Goal: Complete application form

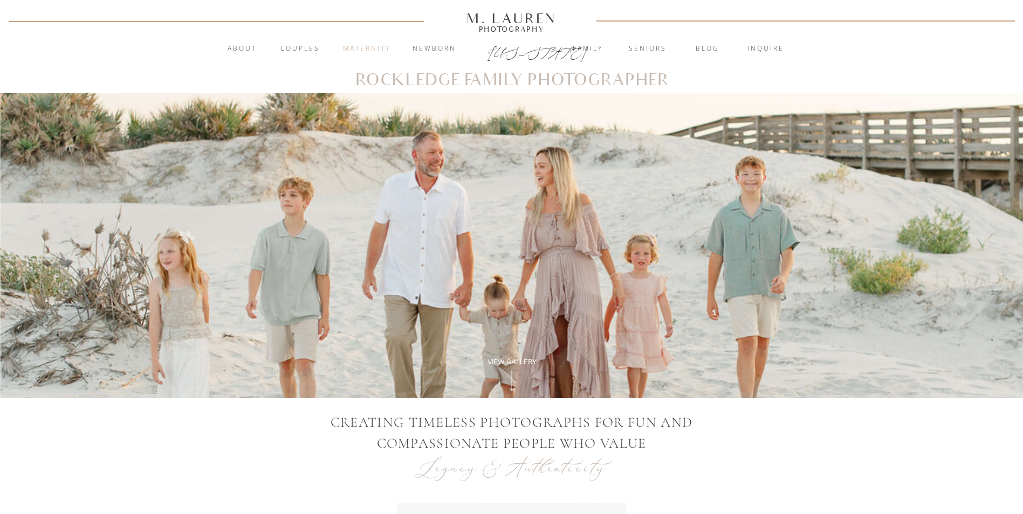
click at [358, 46] on nav "Maternity" at bounding box center [366, 49] width 58 height 11
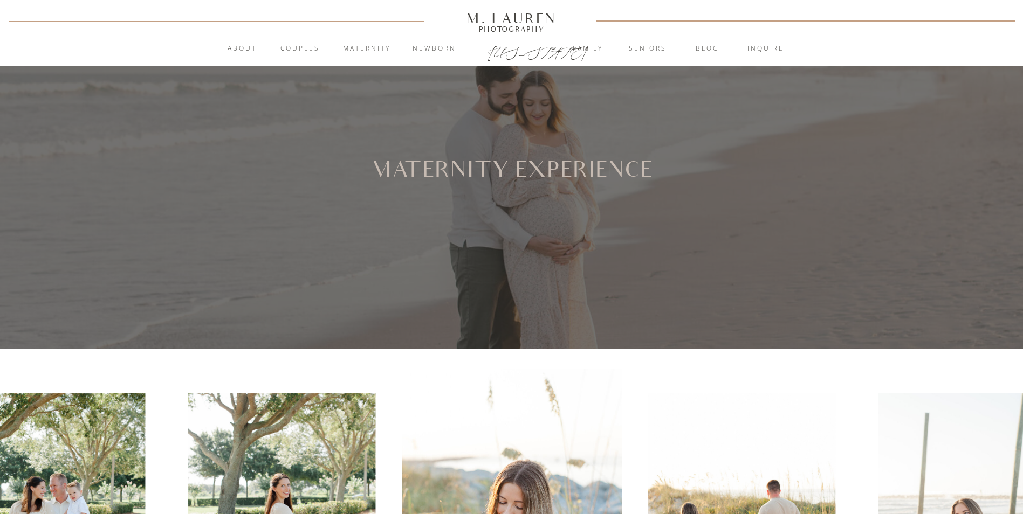
scroll to position [270, 0]
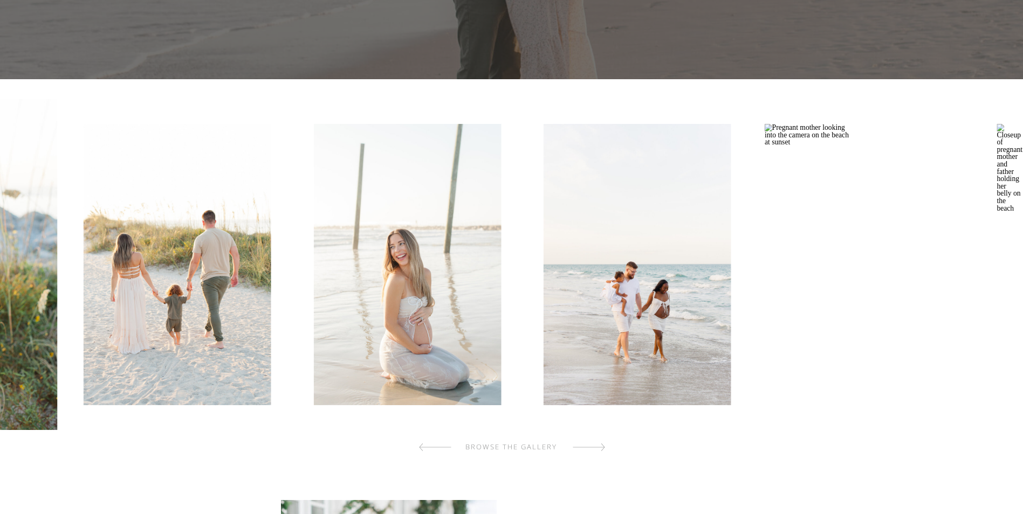
click at [234, 307] on img at bounding box center [177, 264] width 187 height 281
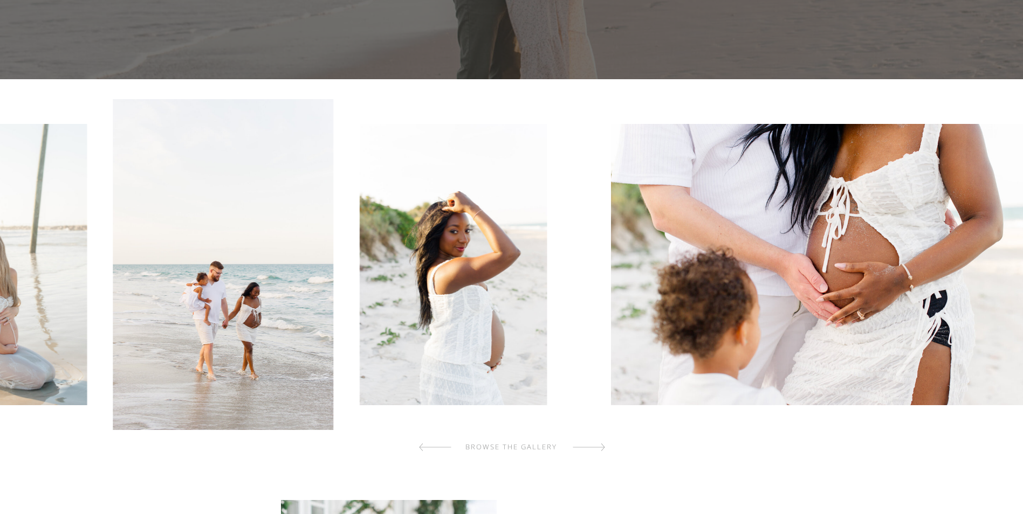
click at [360, 303] on img at bounding box center [453, 264] width 187 height 281
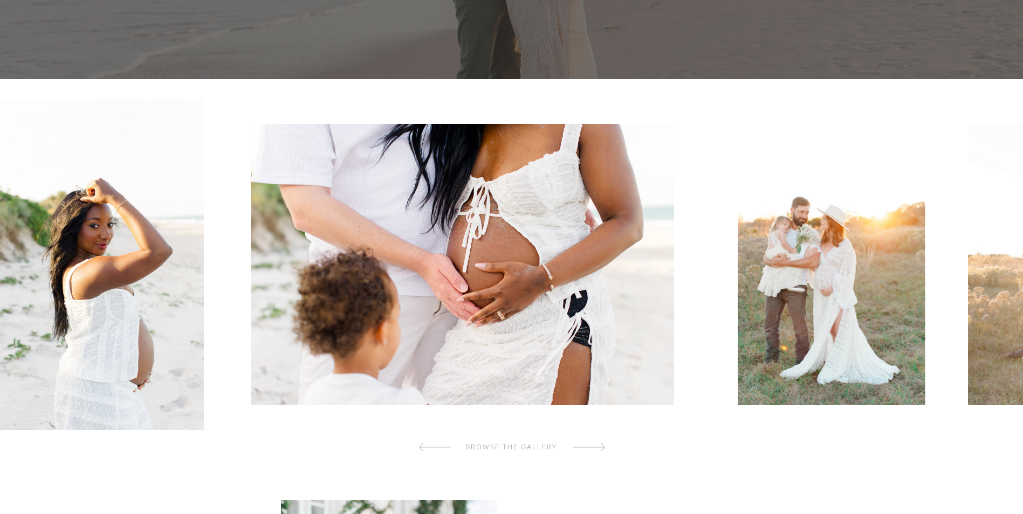
click at [348, 300] on img at bounding box center [462, 264] width 423 height 281
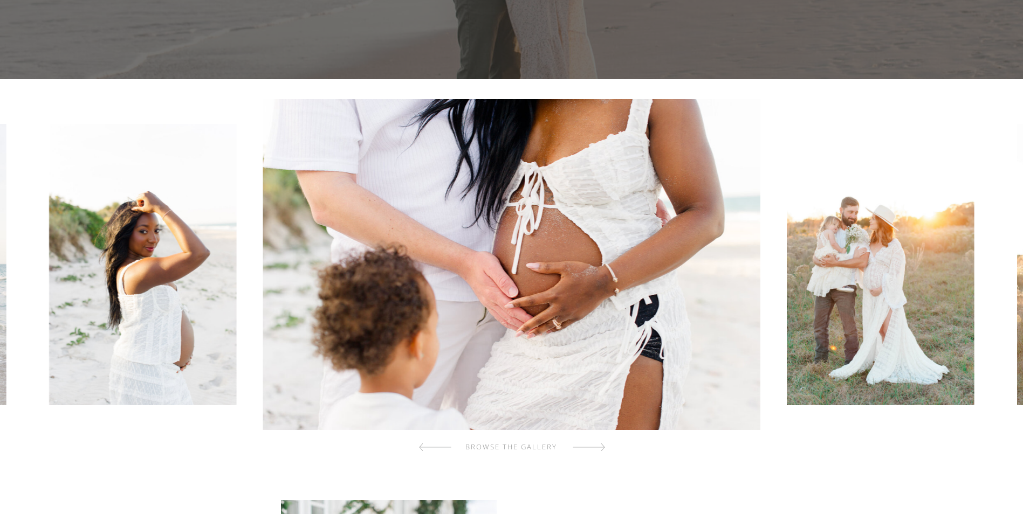
click at [848, 299] on img at bounding box center [879, 264] width 187 height 281
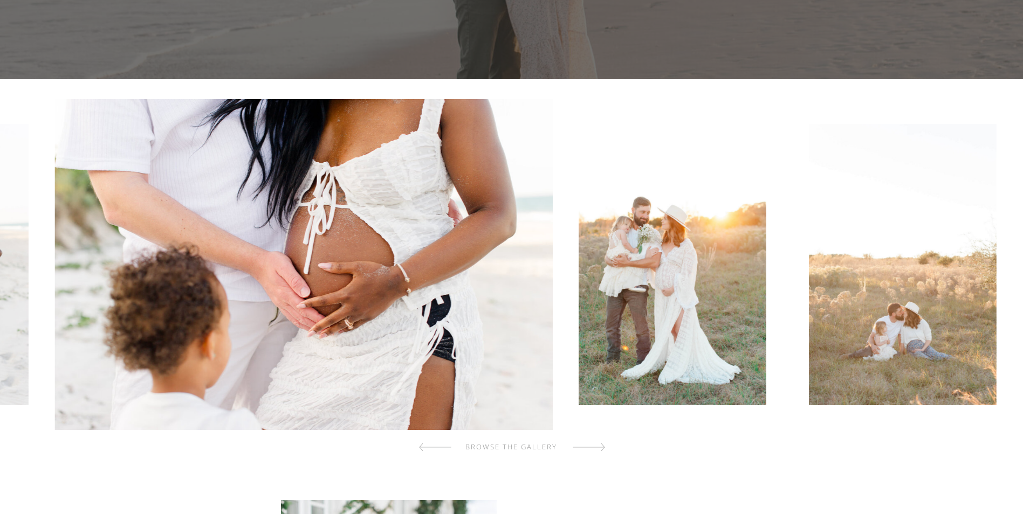
click at [598, 319] on img at bounding box center [671, 264] width 187 height 281
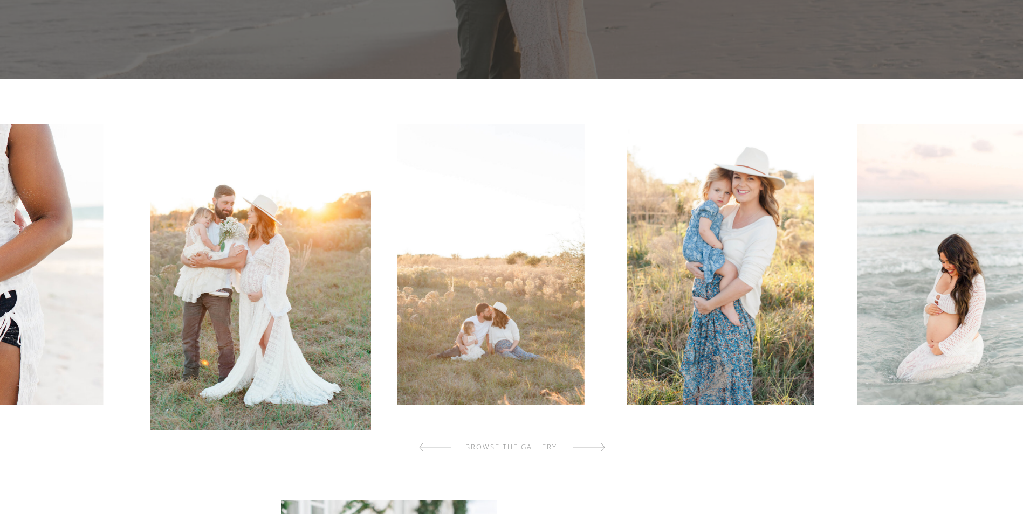
click at [416, 312] on img at bounding box center [490, 264] width 187 height 281
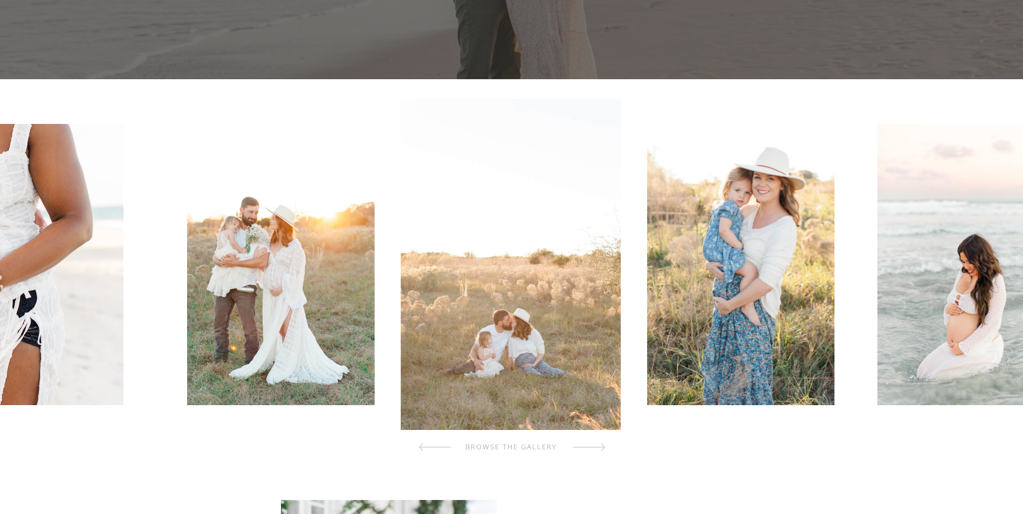
click at [765, 307] on img at bounding box center [740, 264] width 187 height 281
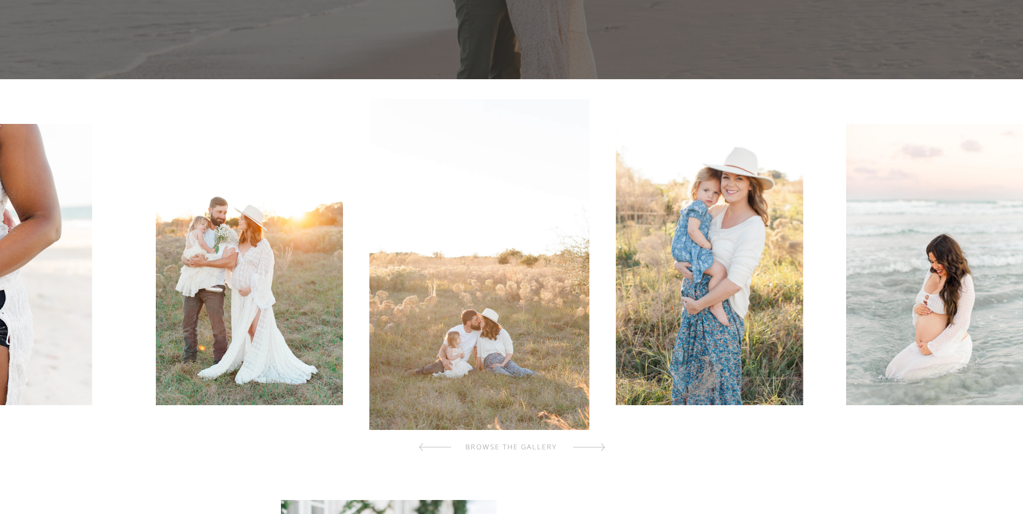
click at [616, 323] on img at bounding box center [709, 264] width 187 height 281
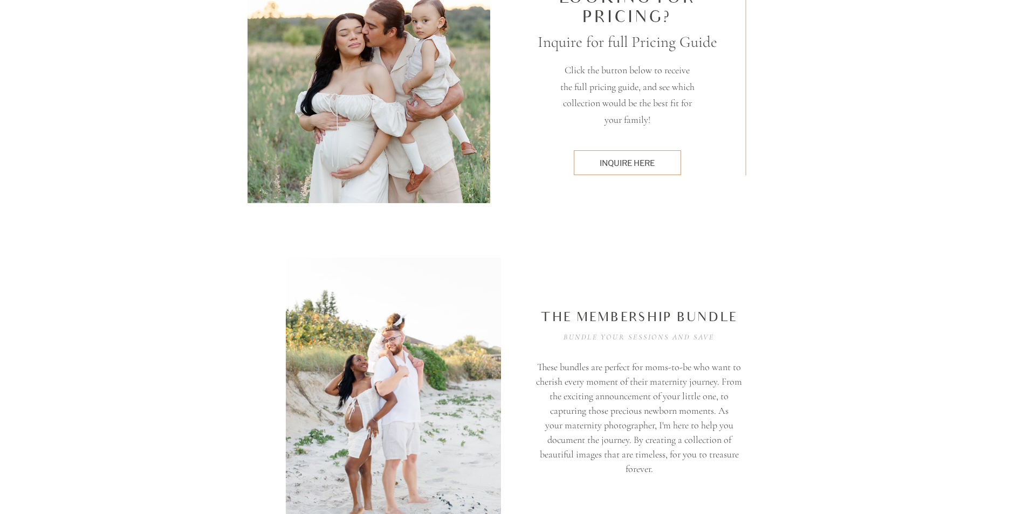
scroll to position [2911, 0]
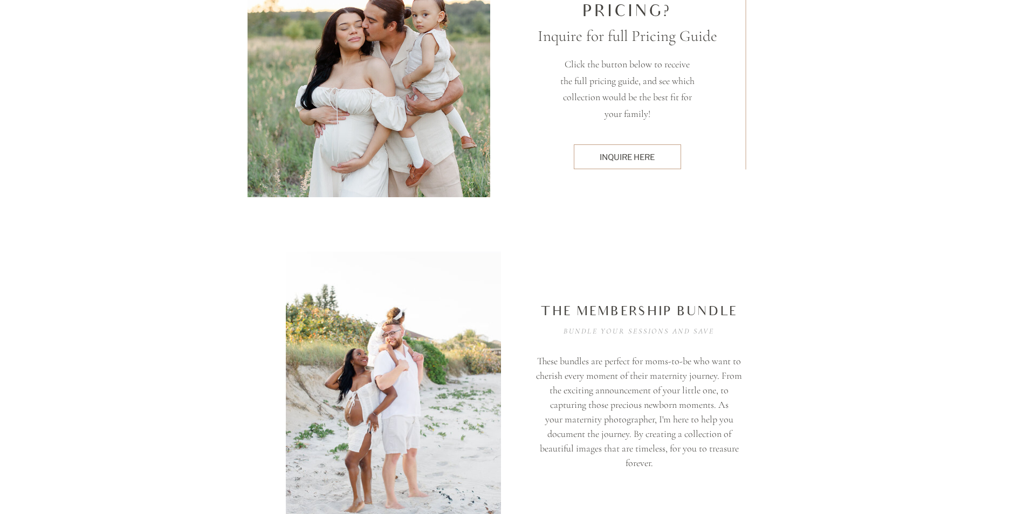
click at [598, 157] on div "inquire here" at bounding box center [627, 156] width 96 height 11
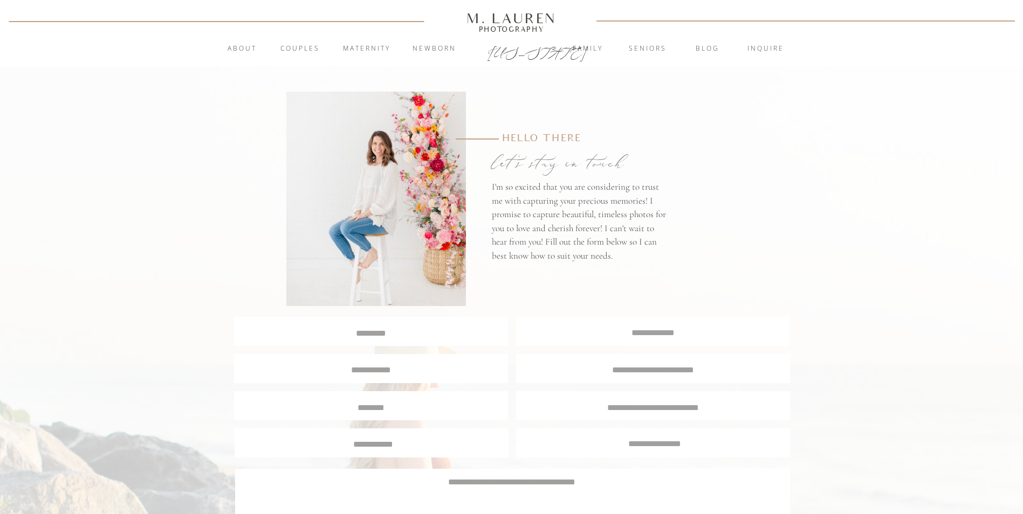
click at [365, 341] on div at bounding box center [371, 331] width 274 height 29
click at [396, 333] on textarea at bounding box center [371, 332] width 272 height 10
click at [687, 375] on div at bounding box center [653, 368] width 274 height 29
click at [639, 364] on textarea at bounding box center [653, 369] width 254 height 10
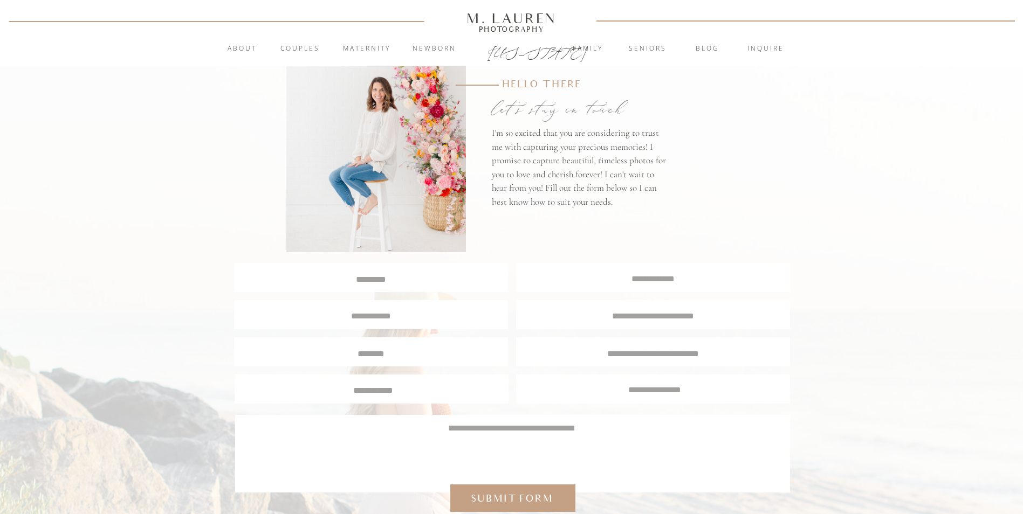
scroll to position [108, 0]
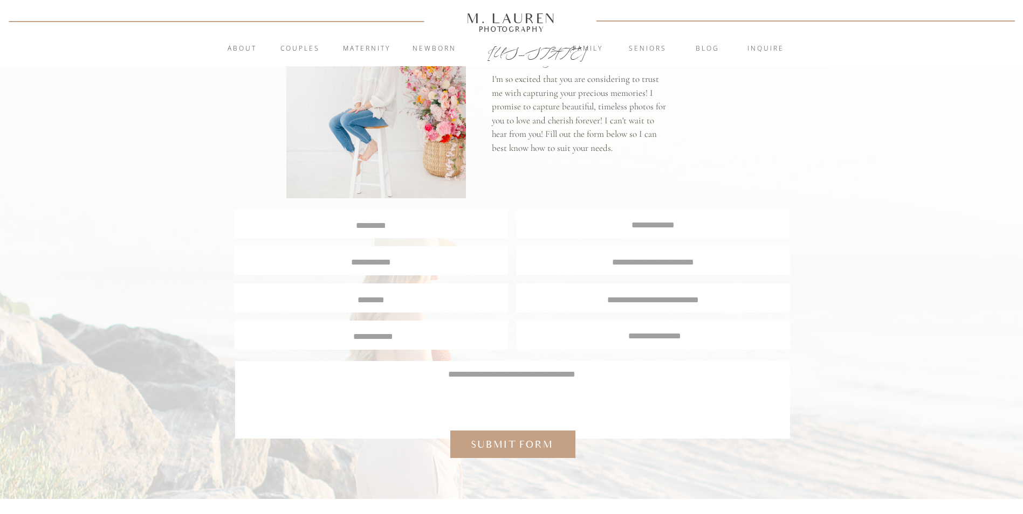
click at [387, 224] on textarea at bounding box center [371, 224] width 272 height 10
click at [410, 228] on textarea at bounding box center [371, 224] width 272 height 10
type textarea "**********"
click at [632, 220] on textarea at bounding box center [652, 224] width 273 height 10
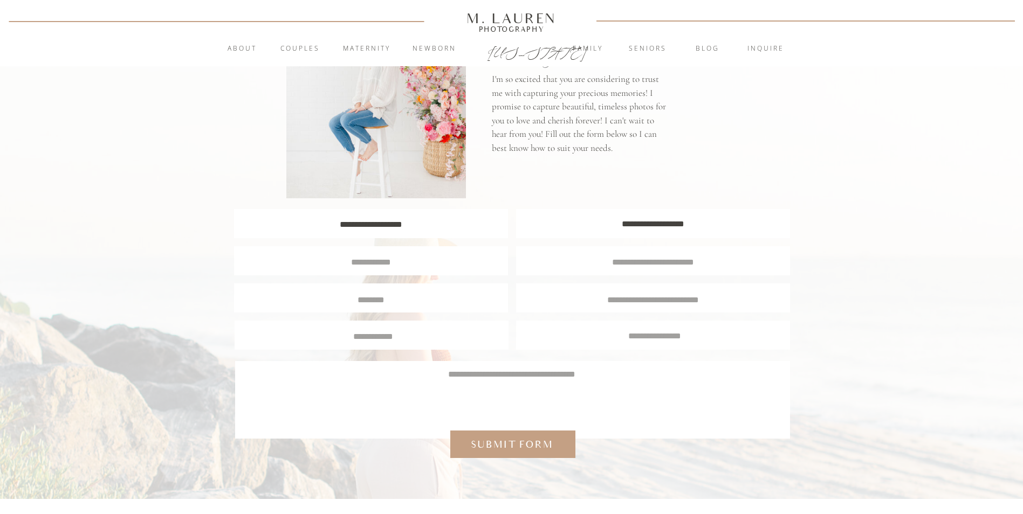
type textarea "**********"
click at [437, 254] on div at bounding box center [371, 260] width 274 height 29
click at [434, 263] on textarea at bounding box center [371, 261] width 256 height 10
type textarea "**********"
click at [437, 287] on div at bounding box center [371, 298] width 274 height 29
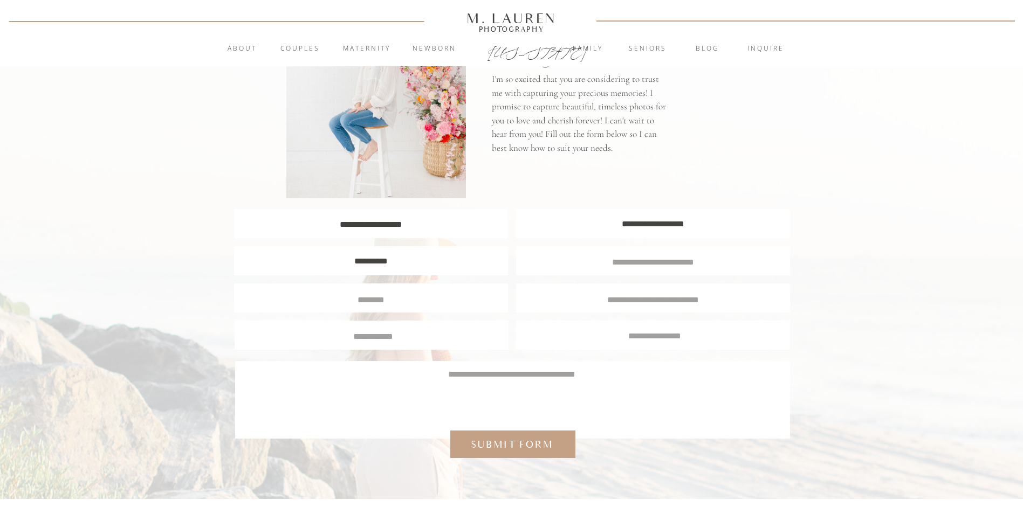
click at [436, 300] on textarea at bounding box center [371, 299] width 257 height 10
type textarea "*******"
click at [426, 340] on textarea at bounding box center [373, 335] width 257 height 10
type textarea "*********"
click at [412, 380] on textarea at bounding box center [511, 394] width 523 height 52
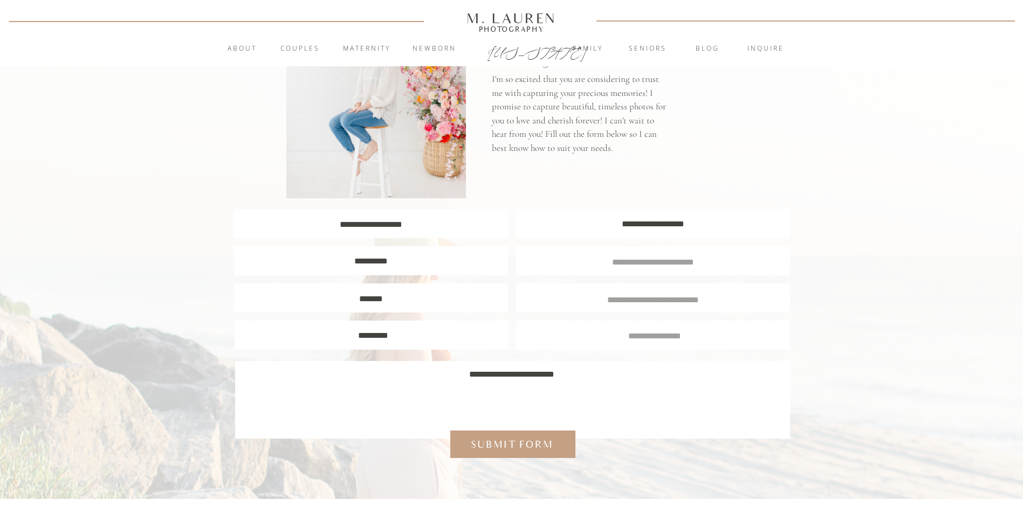
click at [634, 387] on textarea "**********" at bounding box center [511, 394] width 523 height 52
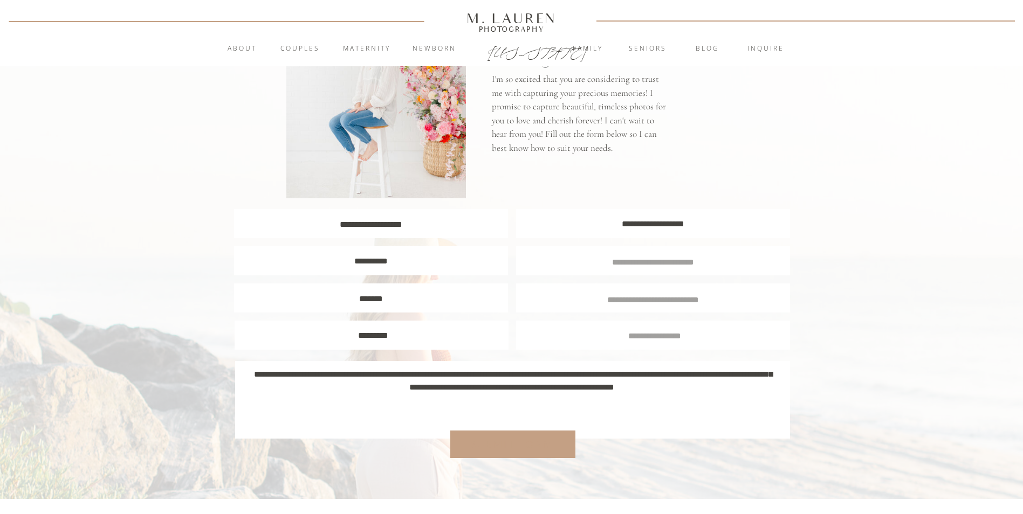
type textarea "**********"
click at [505, 439] on div "Submit form" at bounding box center [512, 445] width 92 height 14
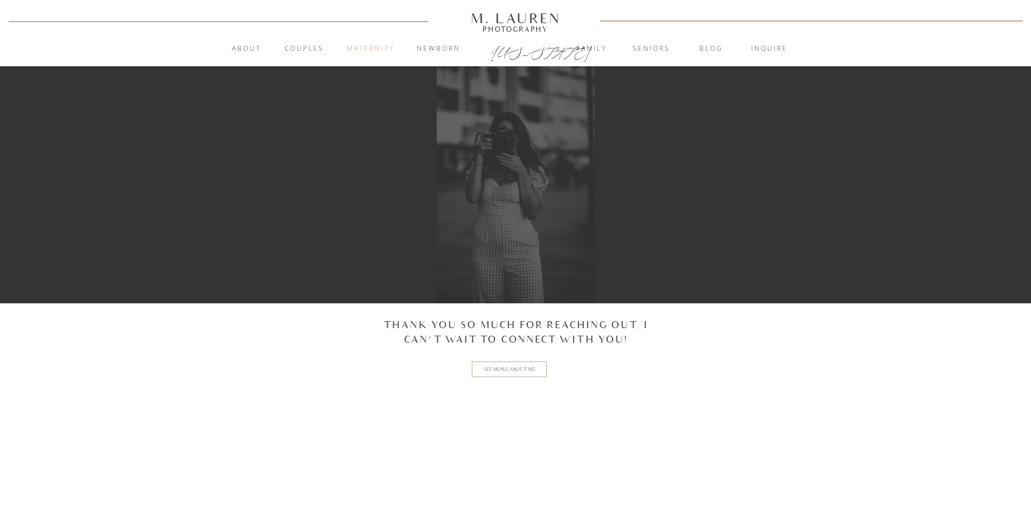
click at [363, 46] on nav "Maternity" at bounding box center [370, 49] width 58 height 11
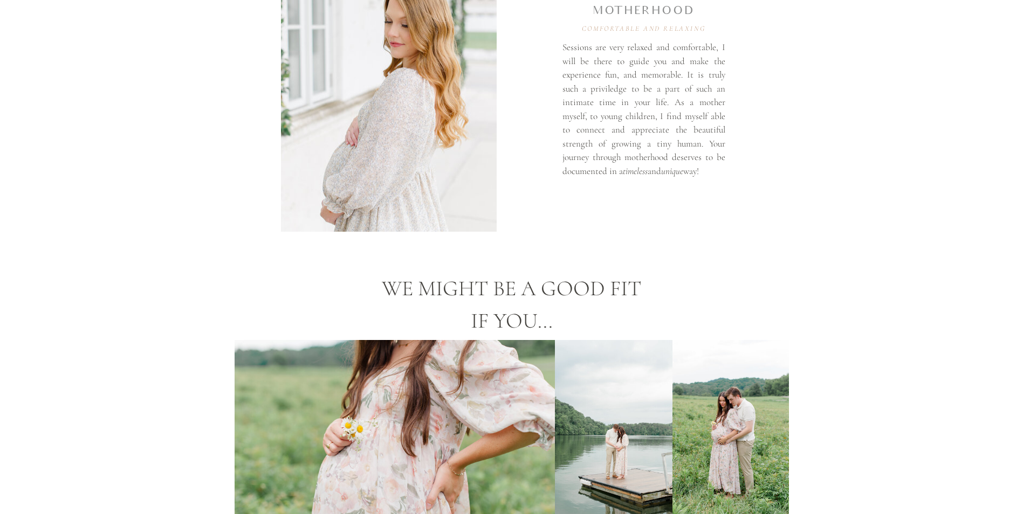
scroll to position [1132, 0]
